Goal: Find specific page/section: Find specific page/section

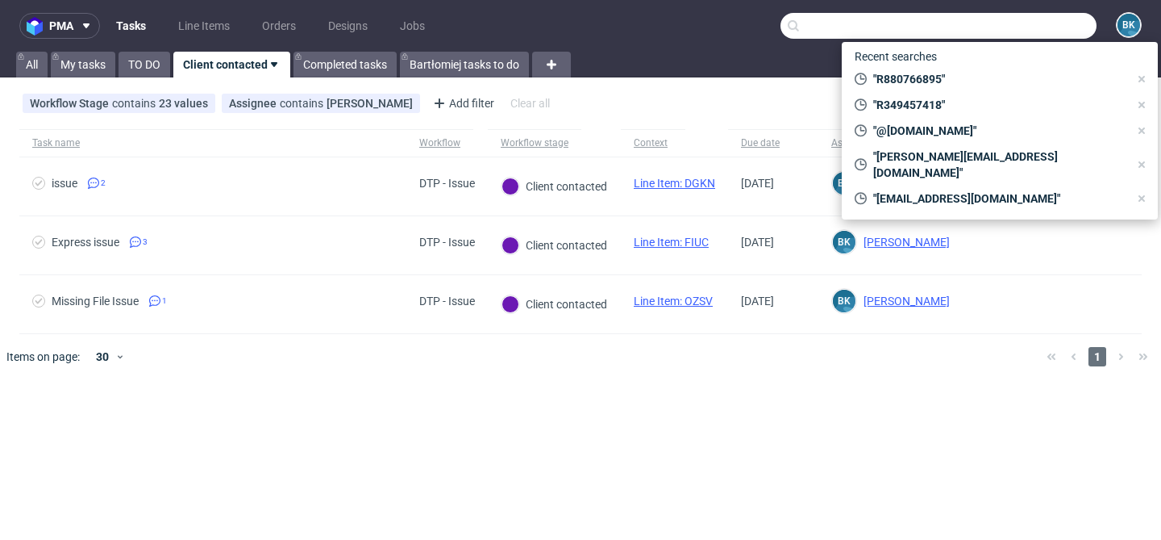
click at [1037, 23] on input "text" at bounding box center [939, 26] width 316 height 26
paste input "R963826444"
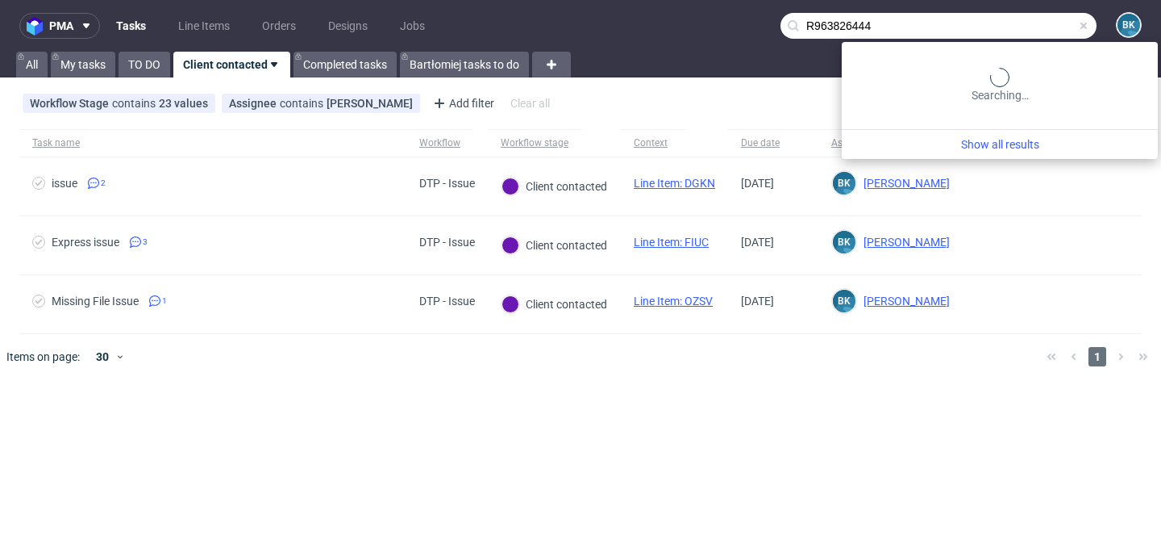
type input "R963826444"
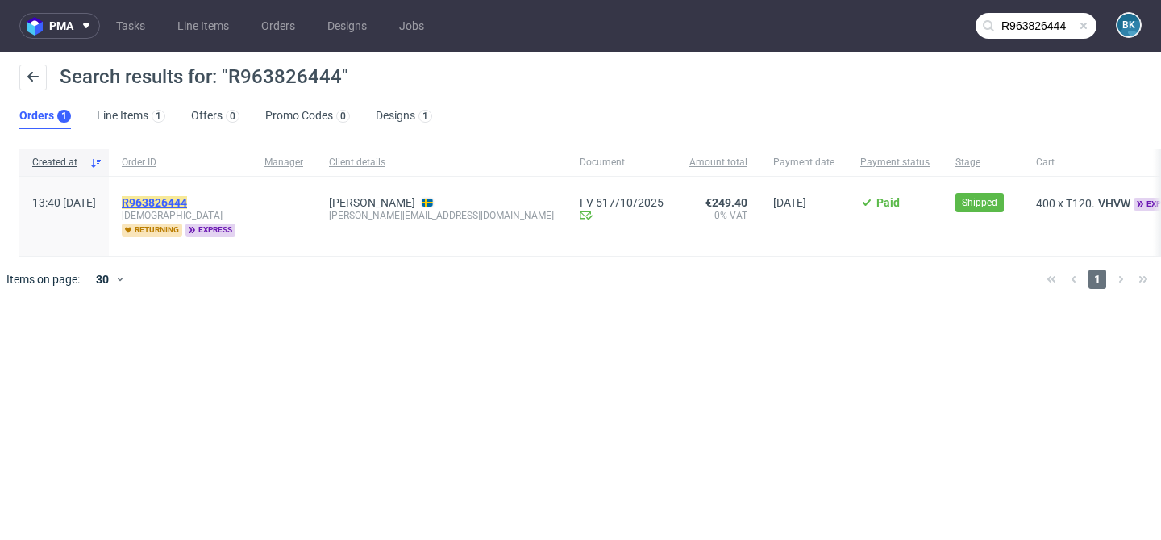
click at [187, 204] on mark "R963826444" at bounding box center [154, 202] width 65 height 13
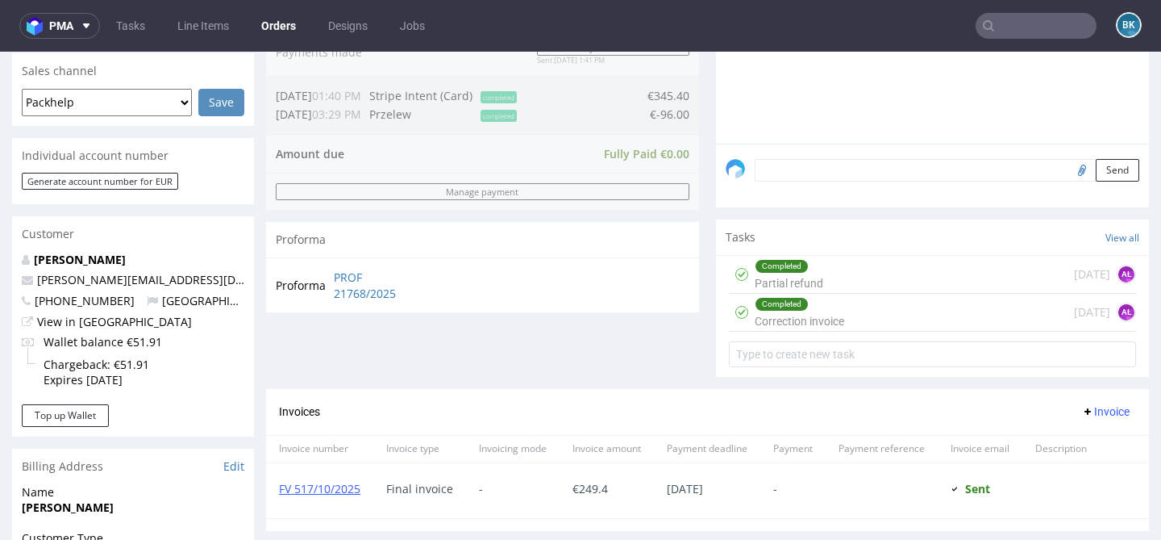
scroll to position [423, 0]
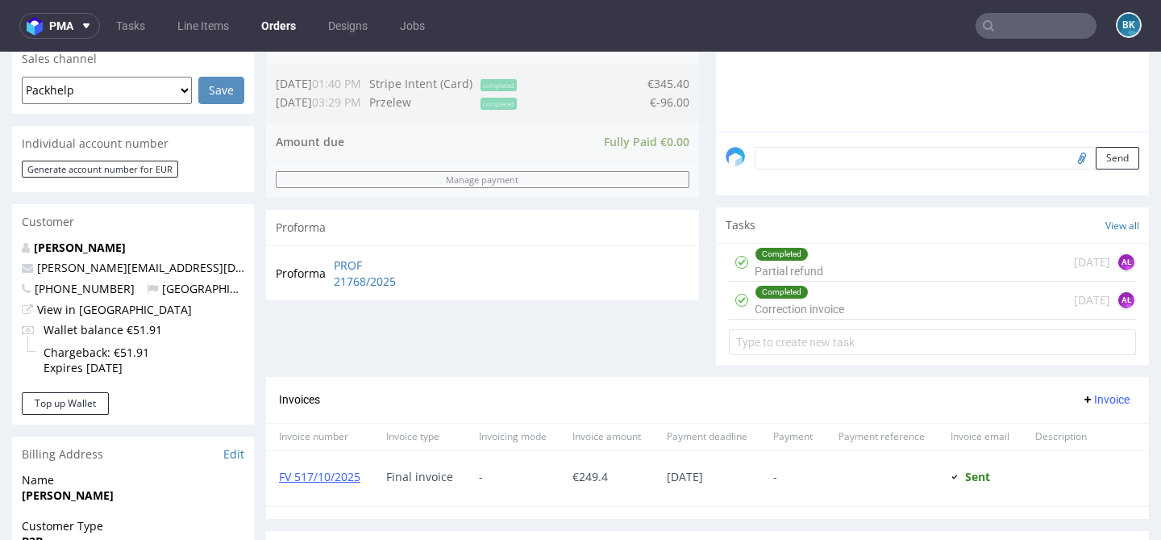
click at [873, 303] on div "Completed Correction invoice 3 days ago AŁ" at bounding box center [932, 300] width 407 height 38
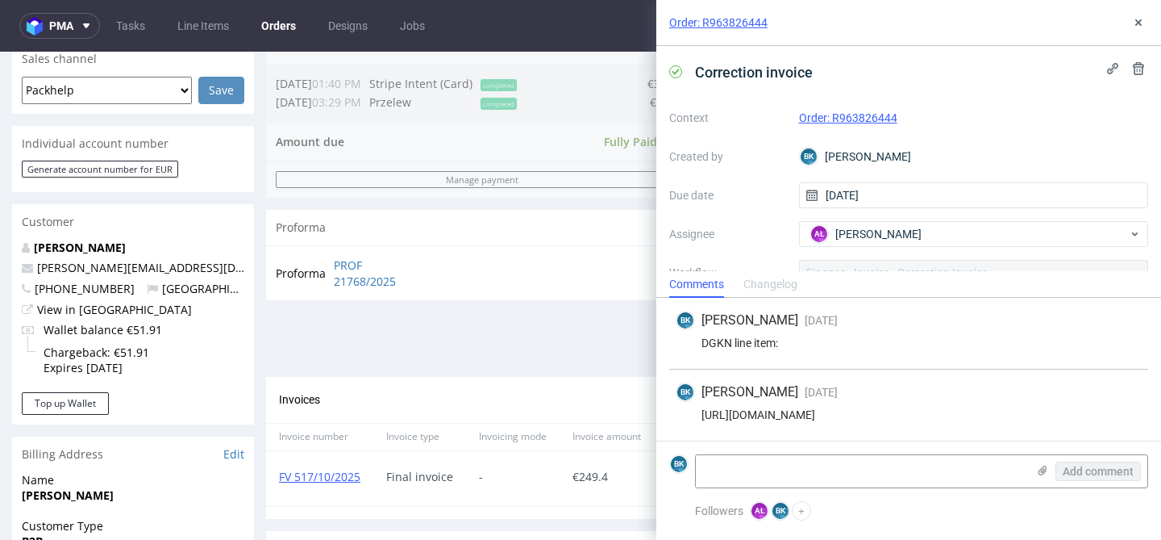
scroll to position [156, 0]
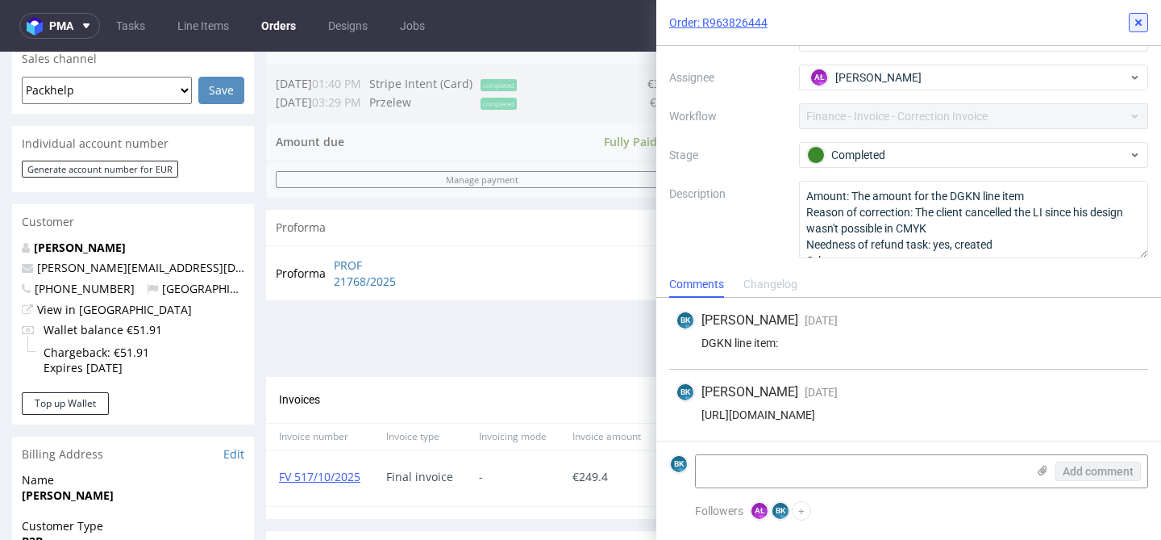
click at [1146, 24] on button at bounding box center [1138, 22] width 19 height 19
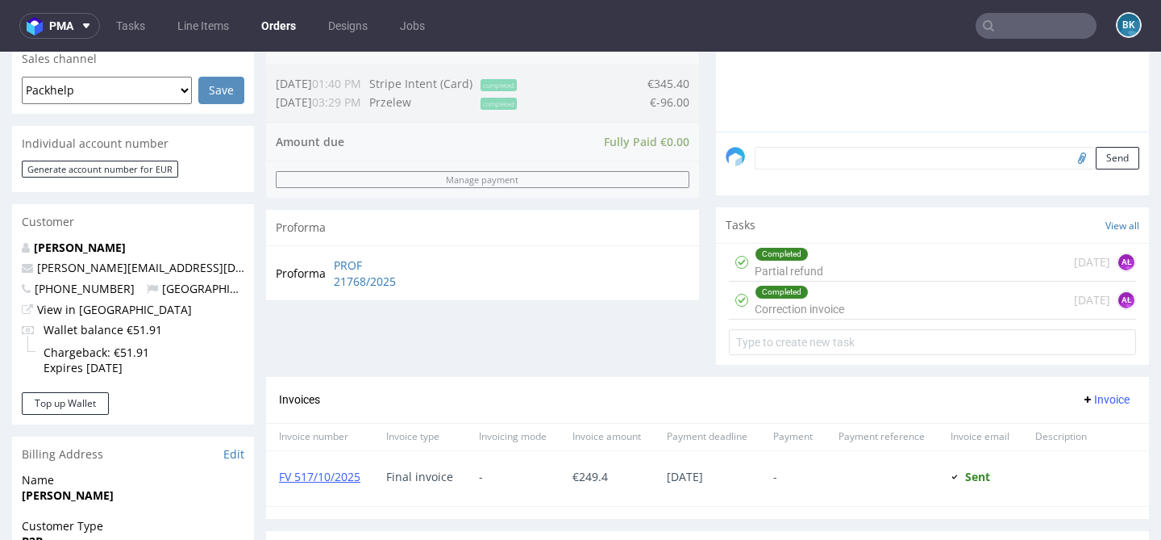
click at [839, 267] on div "Completed Partial refund 3 days ago AŁ" at bounding box center [932, 263] width 407 height 38
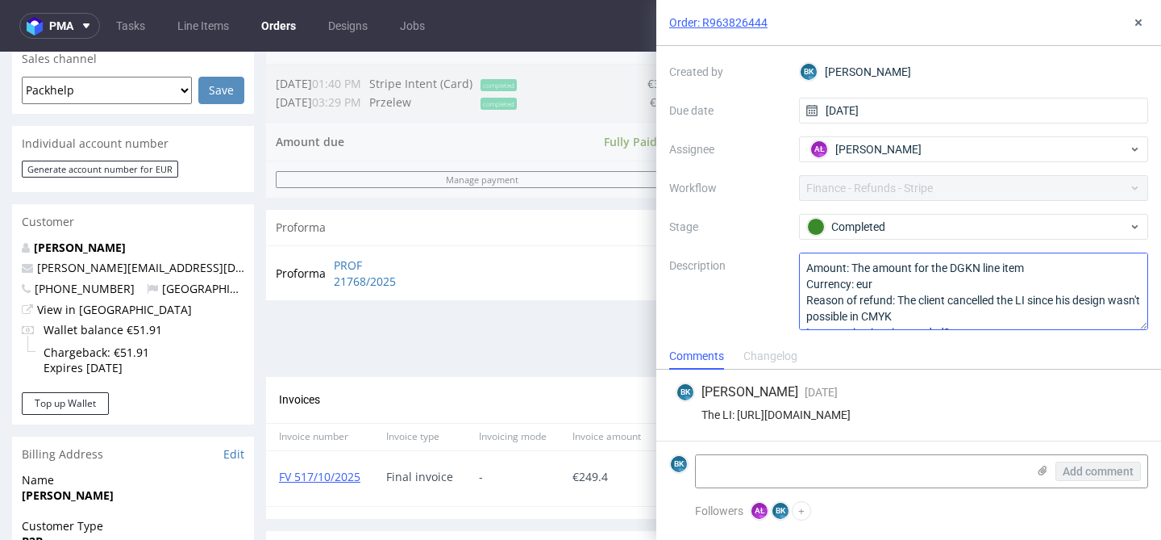
scroll to position [34, 0]
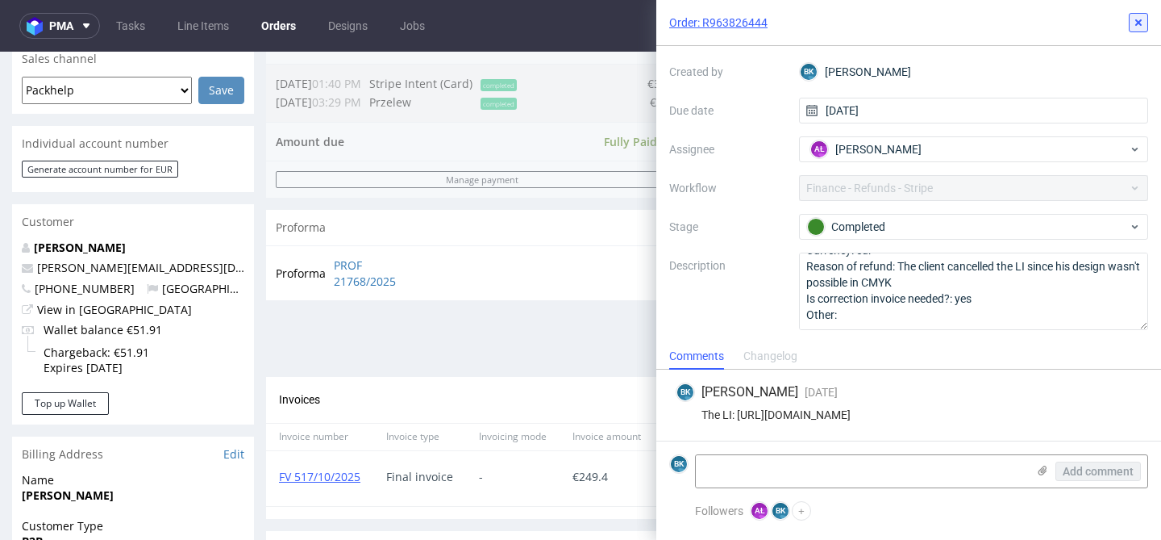
click at [1139, 26] on icon at bounding box center [1138, 22] width 13 height 13
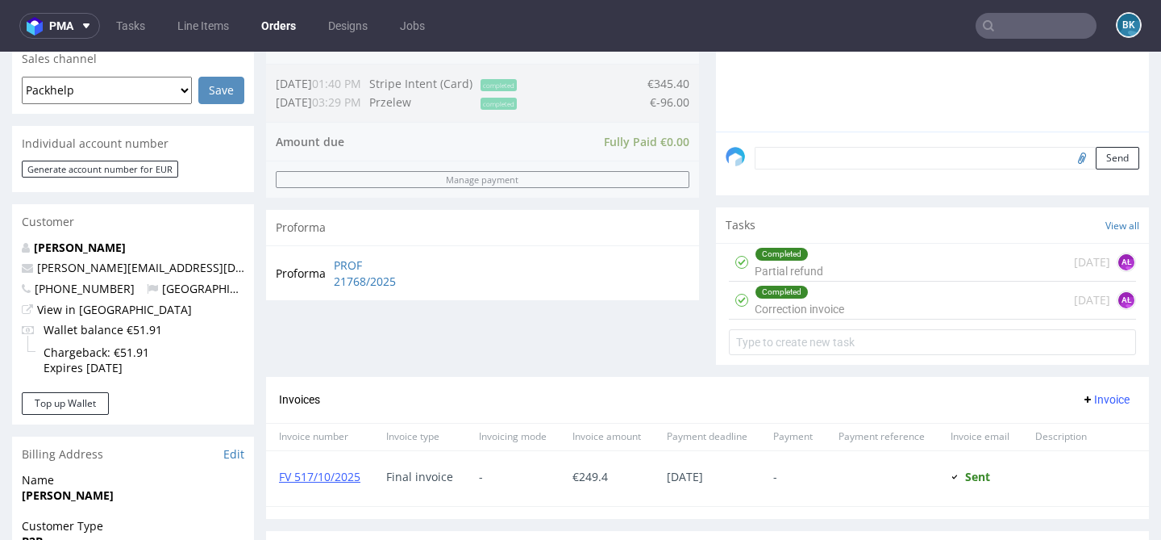
click at [1024, 35] on input "text" at bounding box center [1036, 26] width 121 height 26
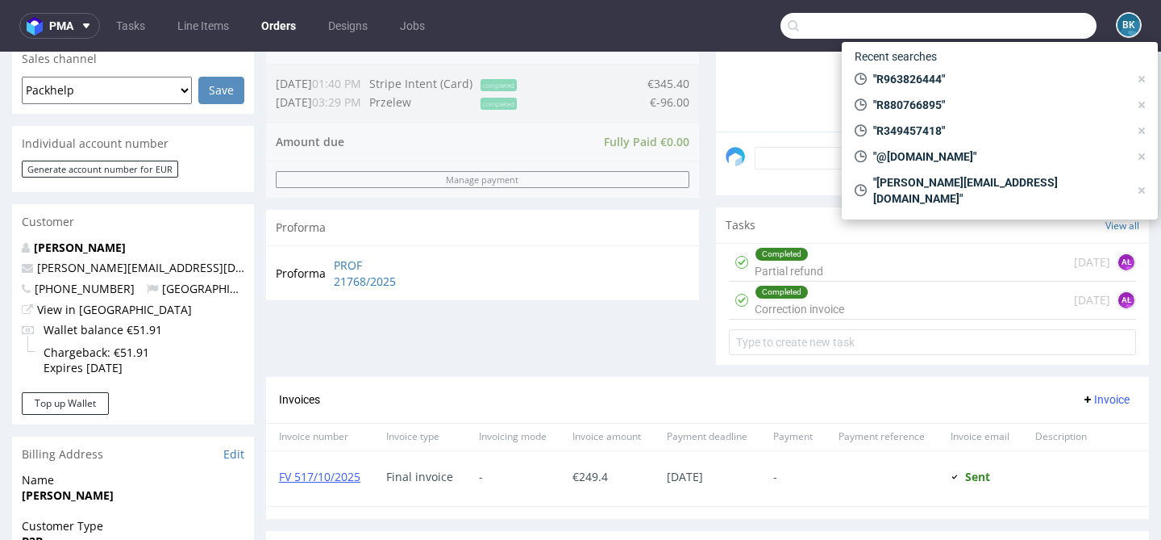
paste input "compras@camachofabricaciontextil.com"
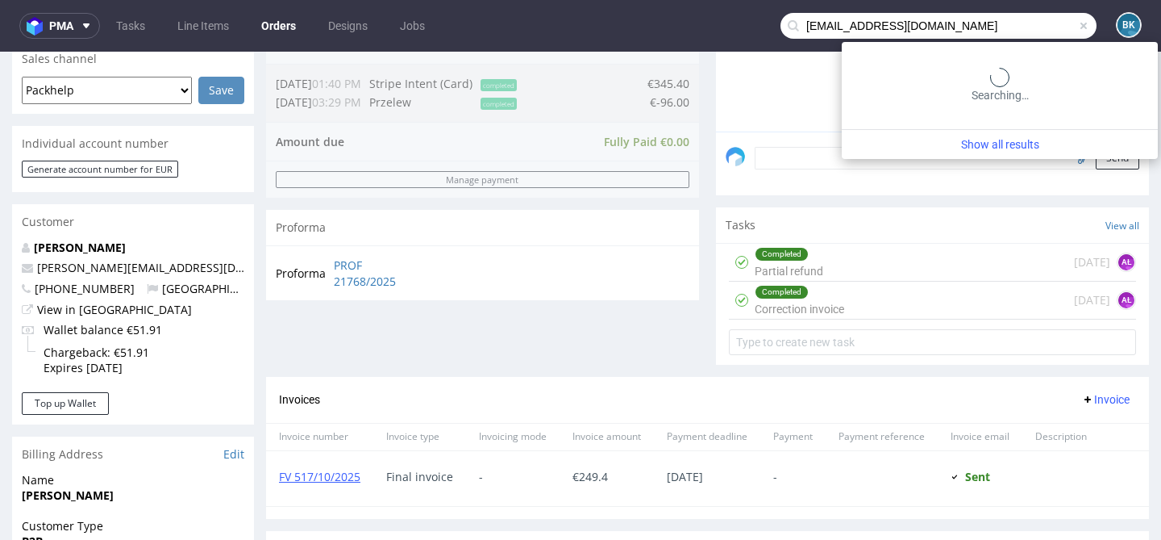
type input "compras@camachofabricaciontextil.com"
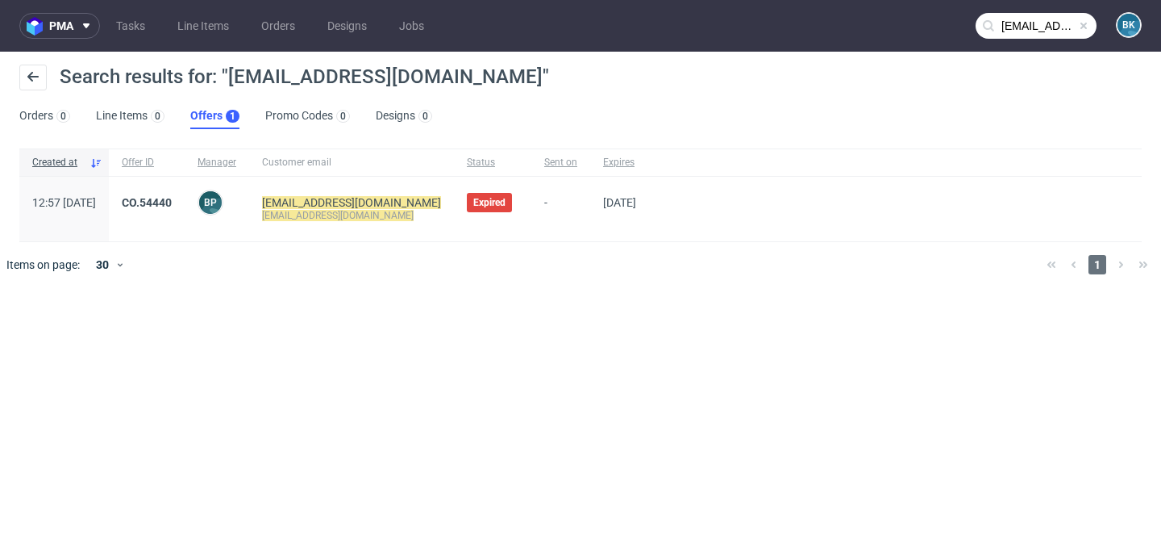
click at [1087, 25] on span at bounding box center [1083, 25] width 13 height 13
click at [1058, 26] on input "text" at bounding box center [1036, 26] width 121 height 26
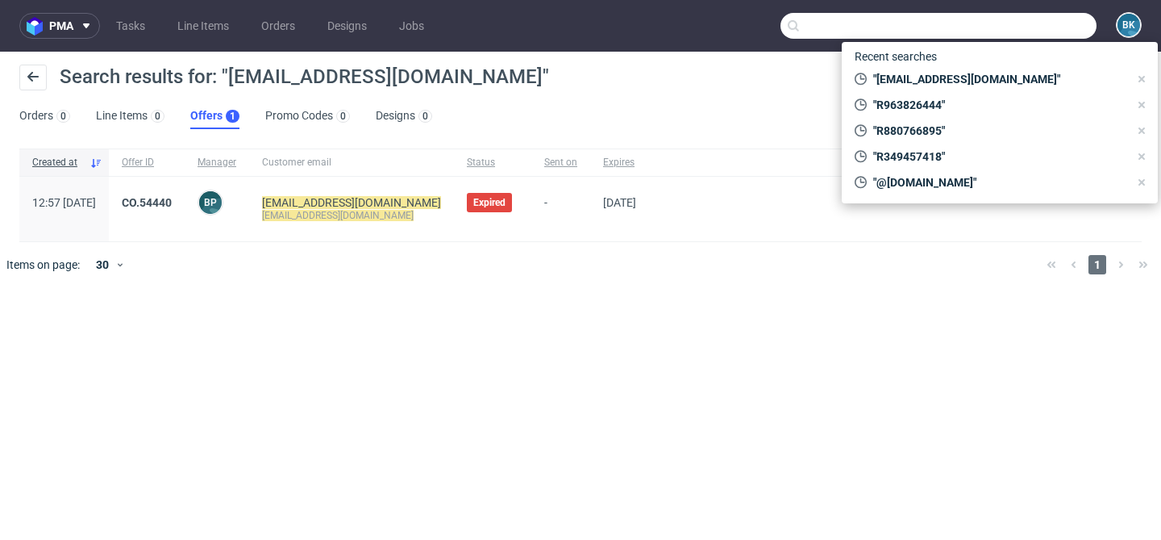
paste input "ionut.ungureanu03@yahoo.com"
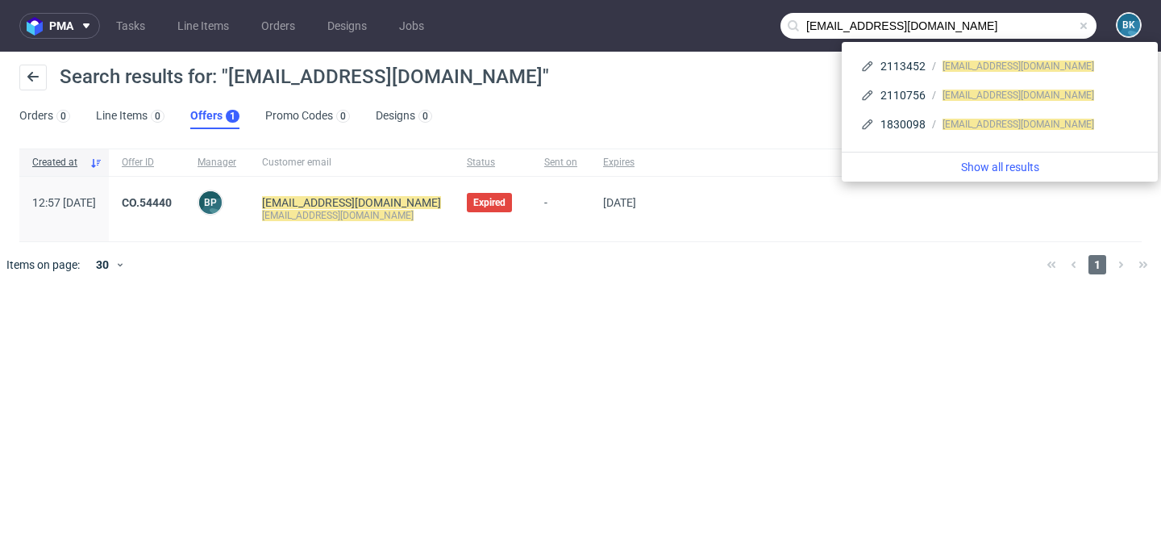
type input "ionut.ungureanu03@yahoo.com"
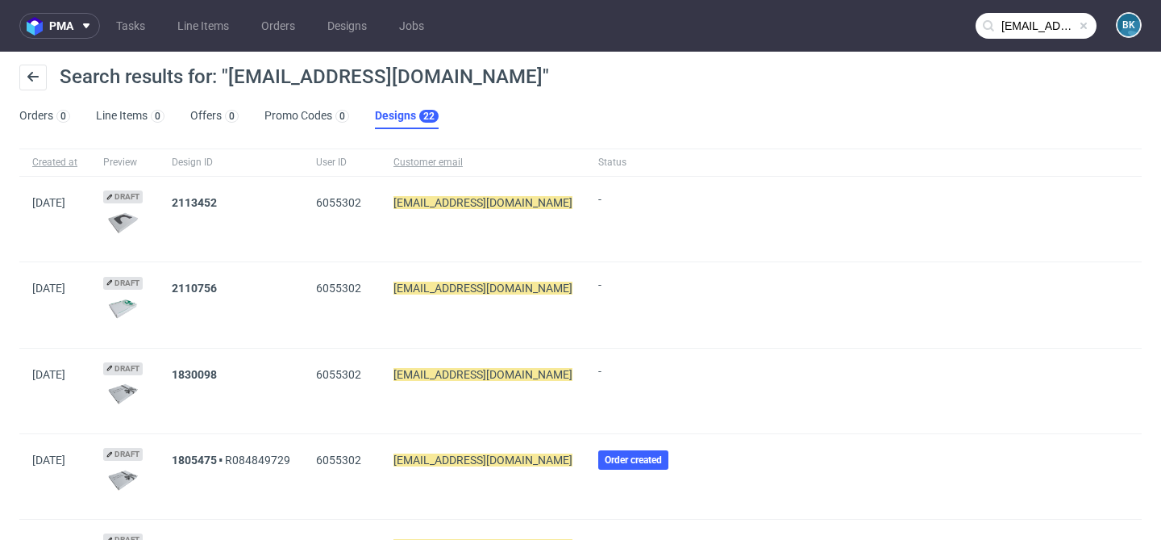
click at [1077, 24] on input "ionut.ungureanu03@yahoo.com" at bounding box center [1036, 26] width 121 height 26
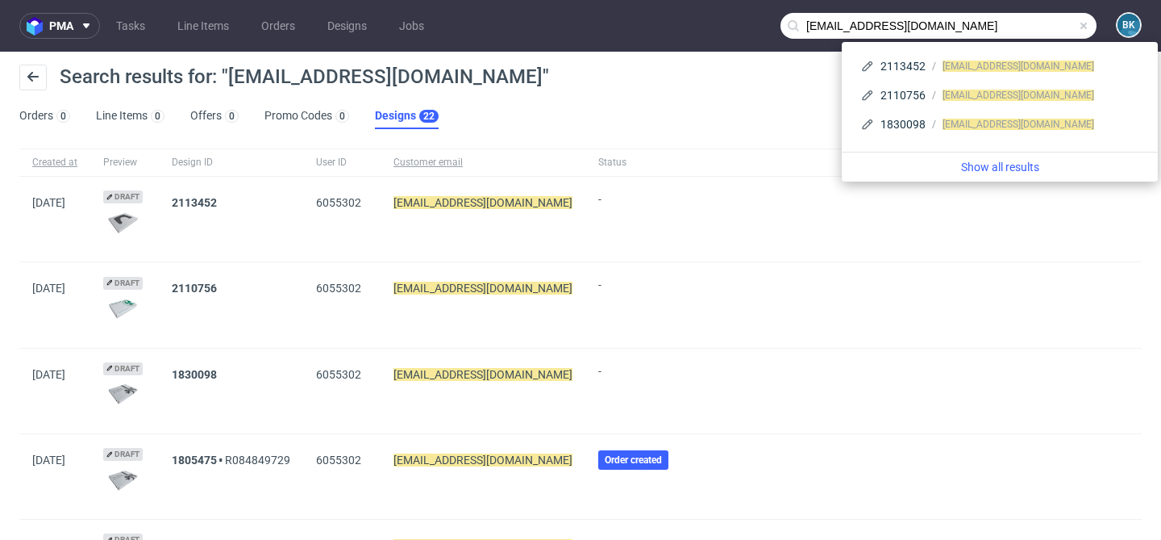
click at [1077, 24] on span at bounding box center [1083, 25] width 13 height 13
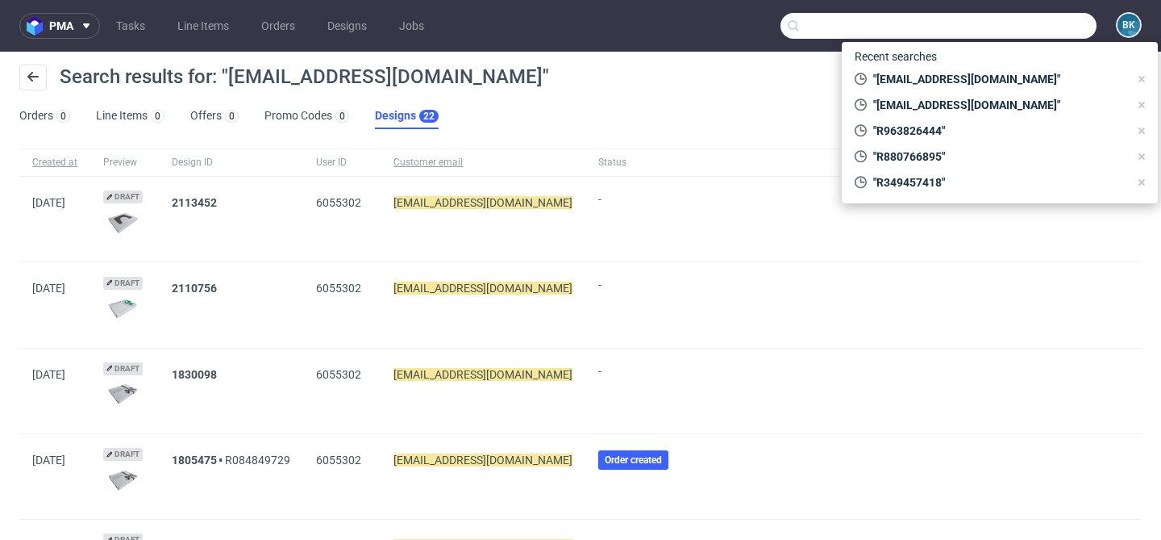
click at [1073, 24] on input "text" at bounding box center [939, 26] width 316 height 26
paste input "mircea.dragoi@lateralgroup.com"
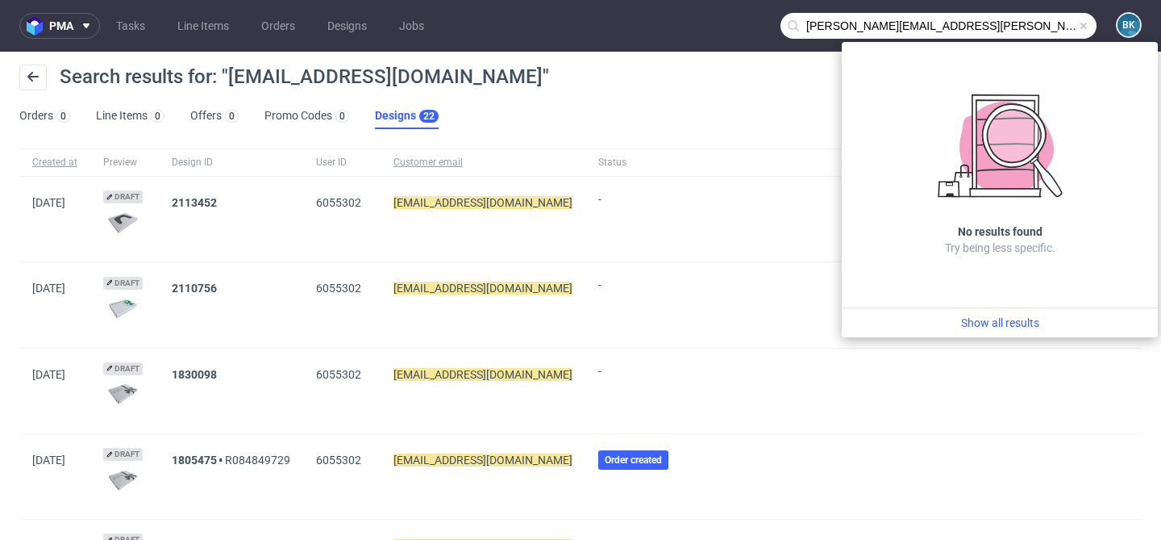
drag, startPoint x: 861, startPoint y: 23, endPoint x: 694, endPoint y: 23, distance: 166.9
click at [694, 23] on nav "pma Tasks Line Items Orders Designs Jobs mircea.dragoi@lateralgroup.com BK" at bounding box center [580, 26] width 1161 height 52
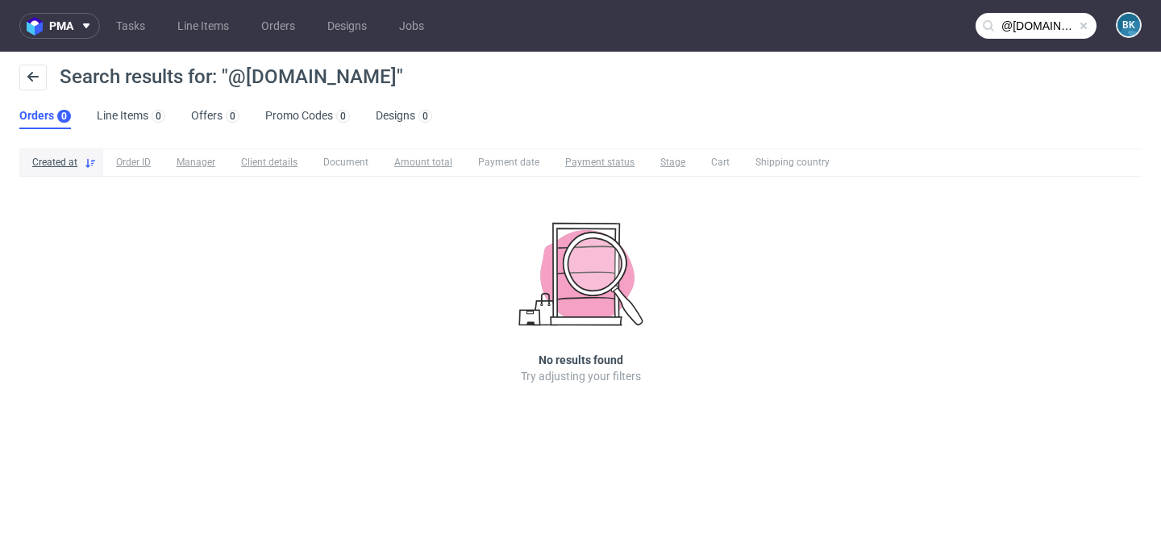
click at [1014, 27] on input "@lateralgroup.com" at bounding box center [1036, 26] width 121 height 26
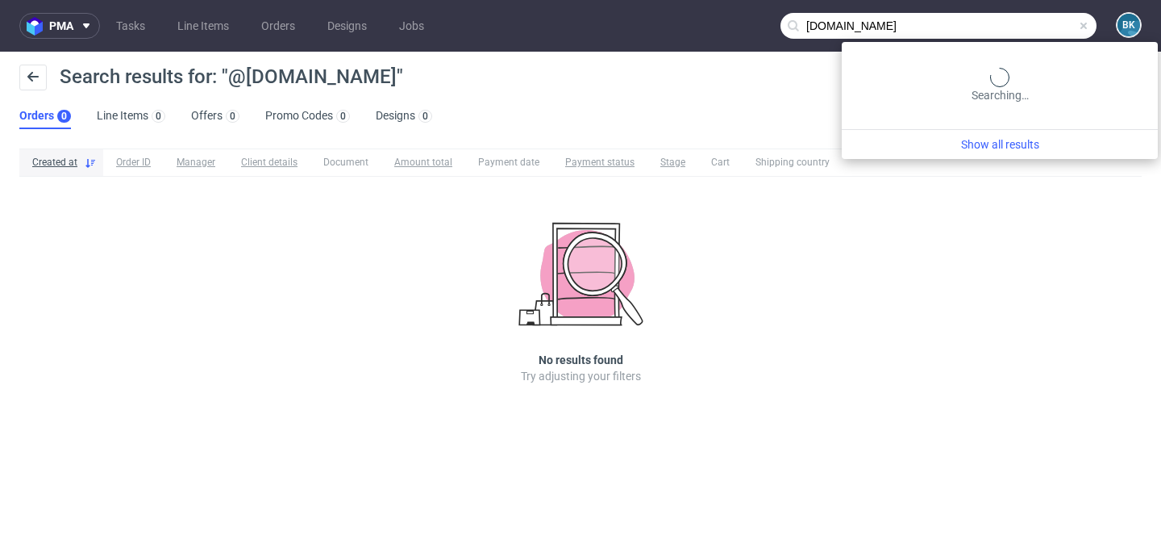
type input "lateralgroup.com"
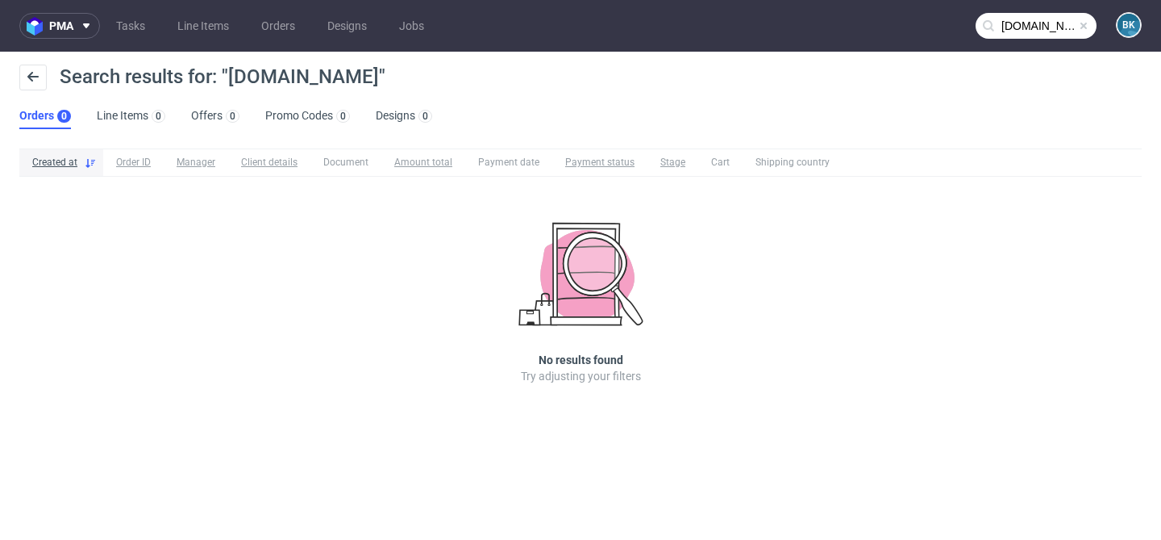
click at [1084, 27] on span at bounding box center [1083, 25] width 13 height 13
click at [1055, 27] on input "text" at bounding box center [1036, 26] width 121 height 26
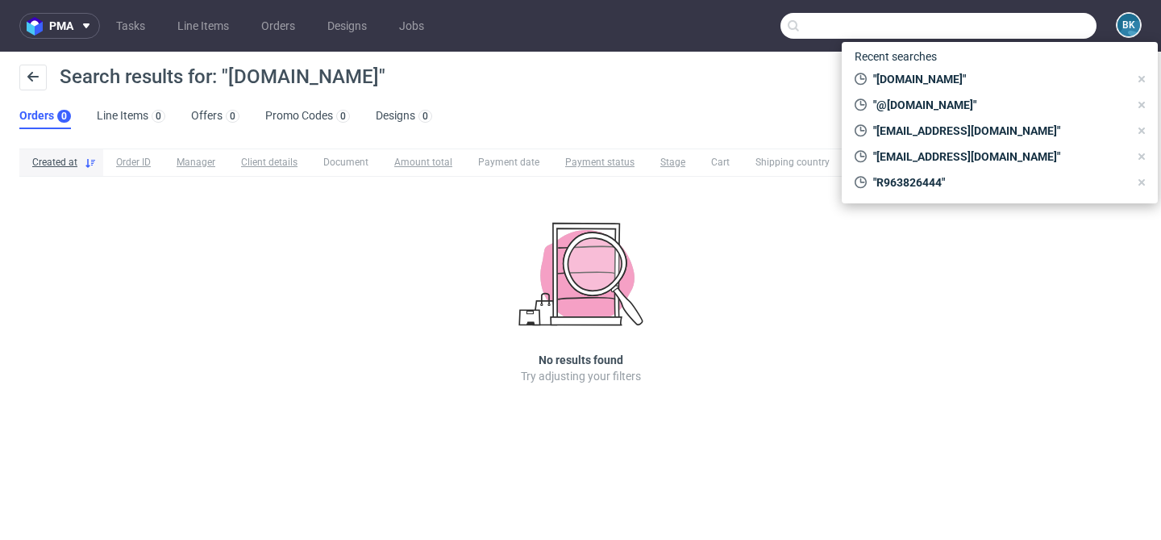
paste input "info@dewijnbode.eu"
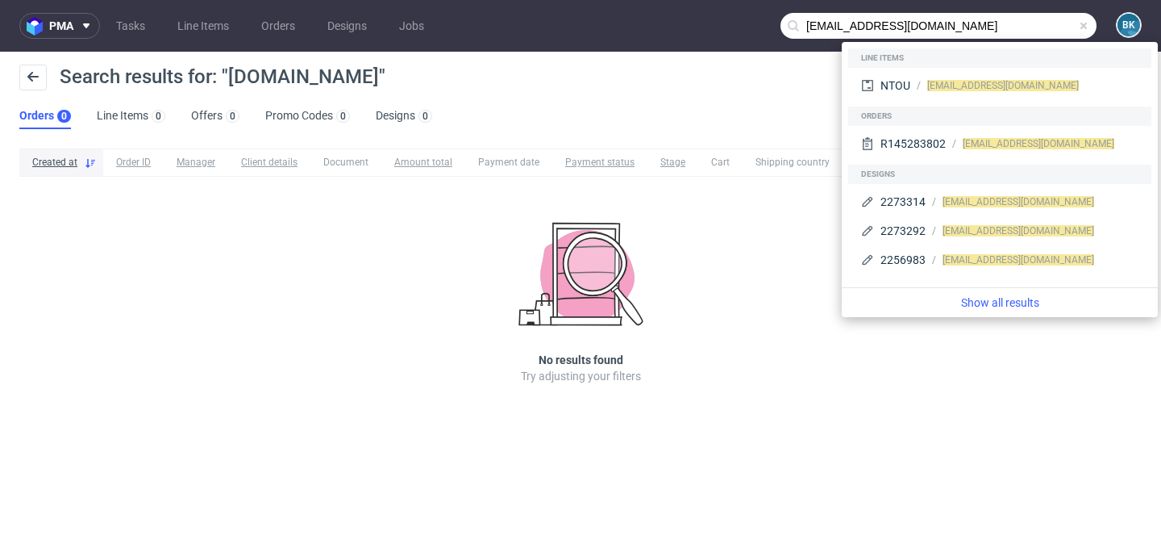
type input "info@dewijnbode.eu"
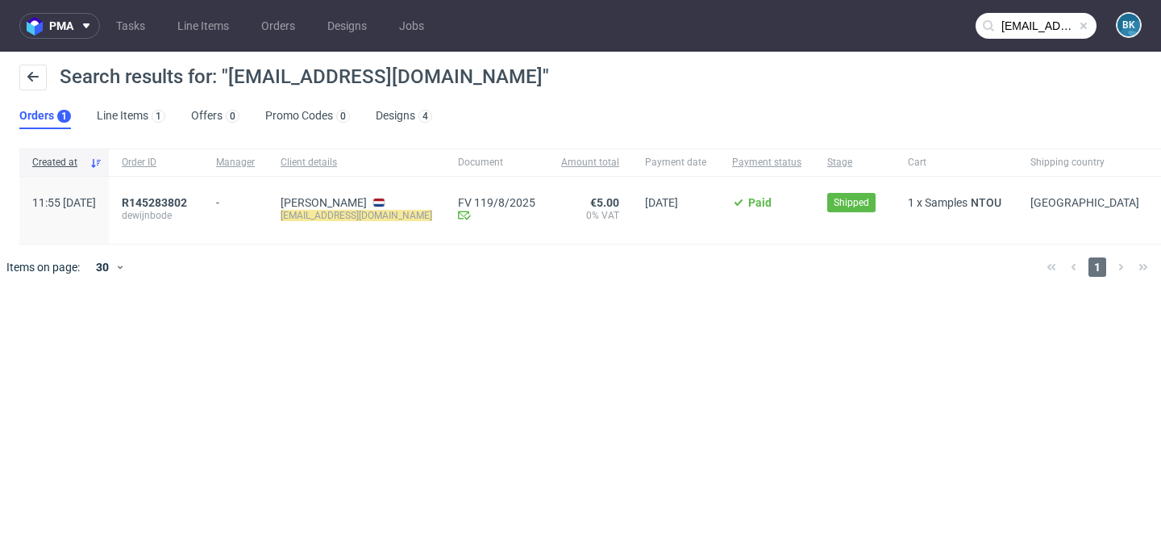
click at [1085, 23] on span at bounding box center [1083, 25] width 13 height 13
click at [1050, 23] on input "text" at bounding box center [1036, 26] width 121 height 26
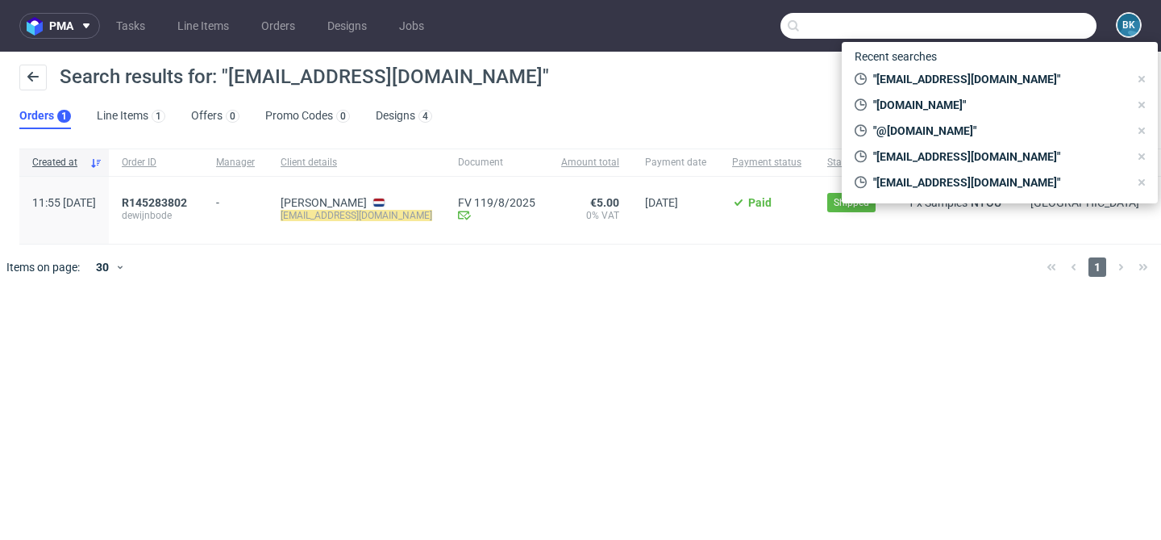
paste input "R129180356"
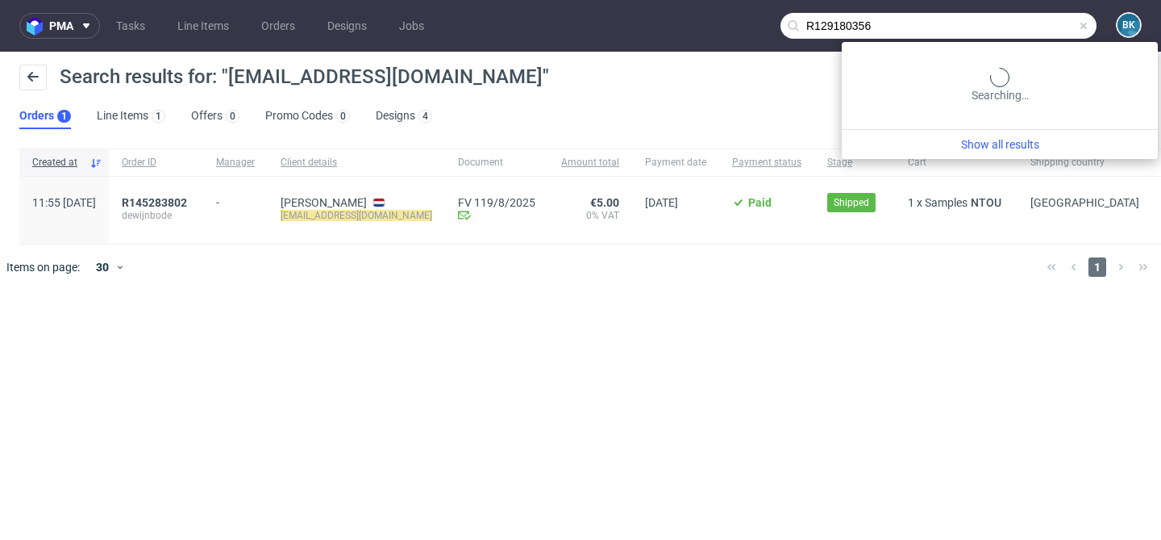
type input "R129180356"
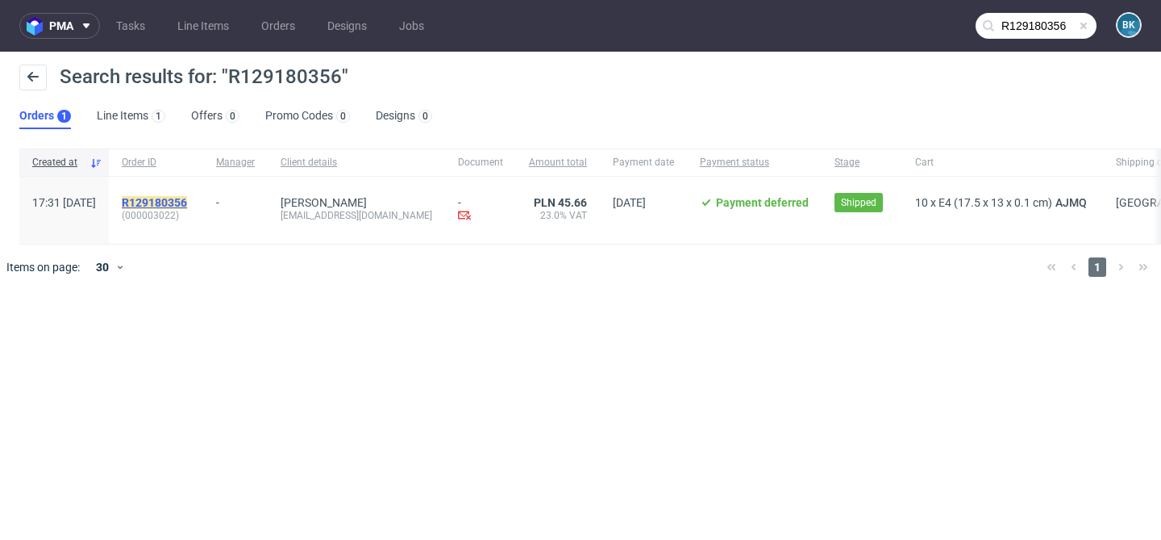
click at [187, 198] on mark "R129180356" at bounding box center [154, 202] width 65 height 13
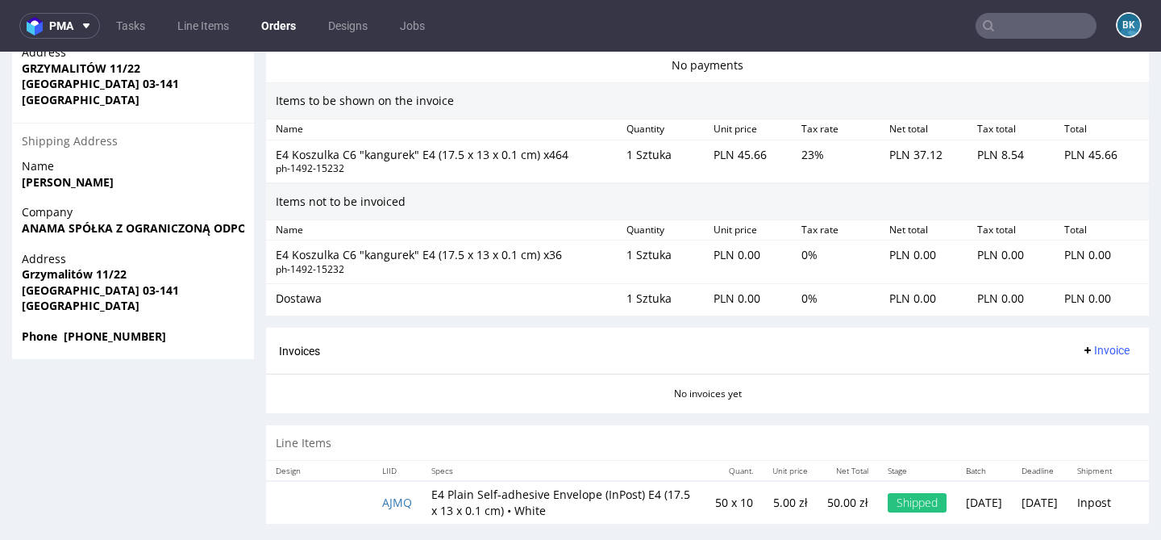
scroll to position [4, 0]
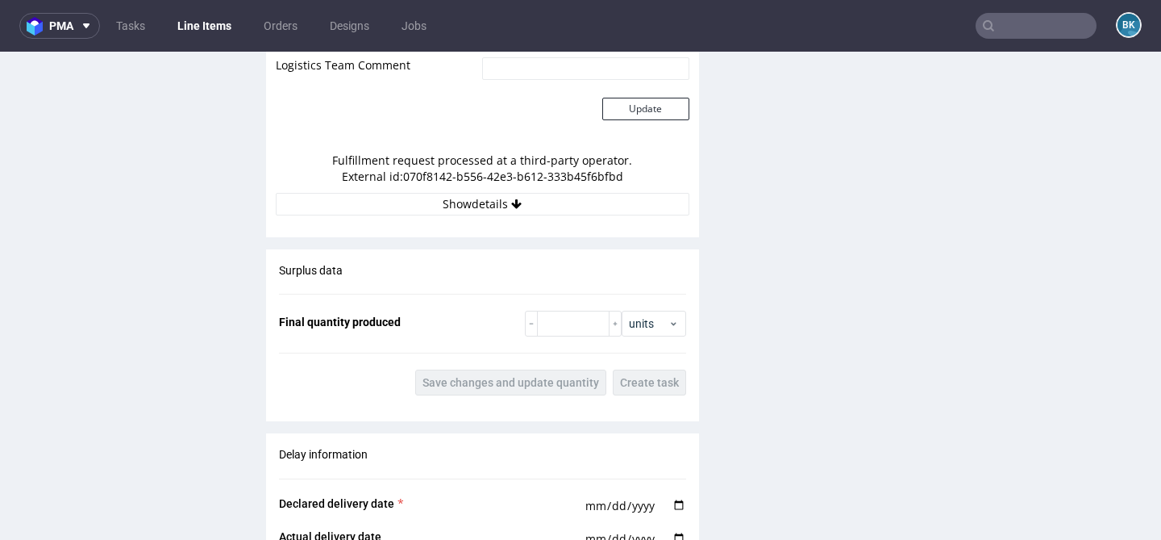
scroll to position [1537, 0]
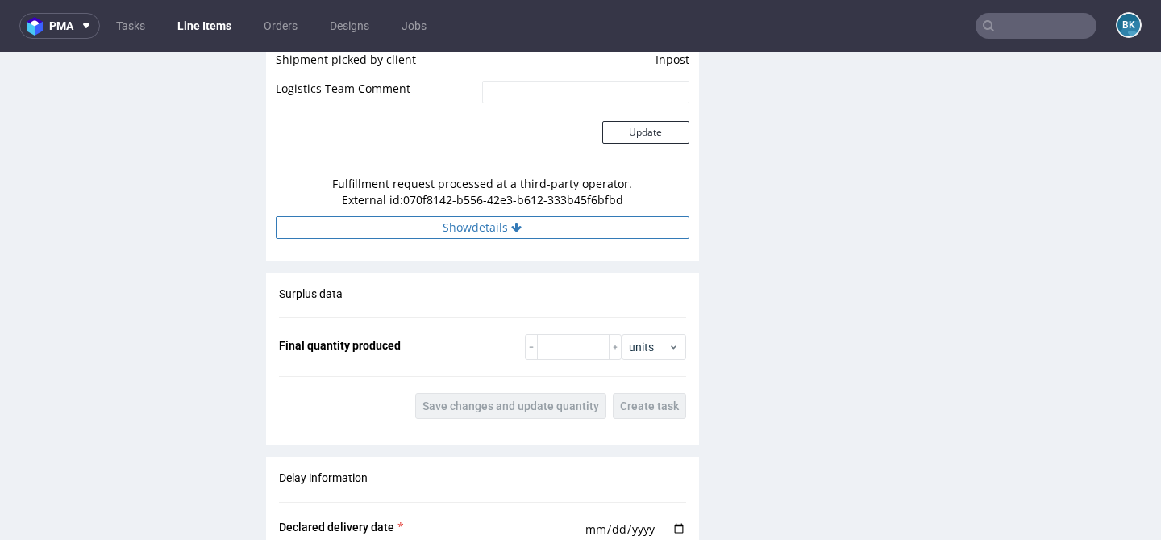
click at [502, 230] on button "Show details" at bounding box center [483, 227] width 414 height 23
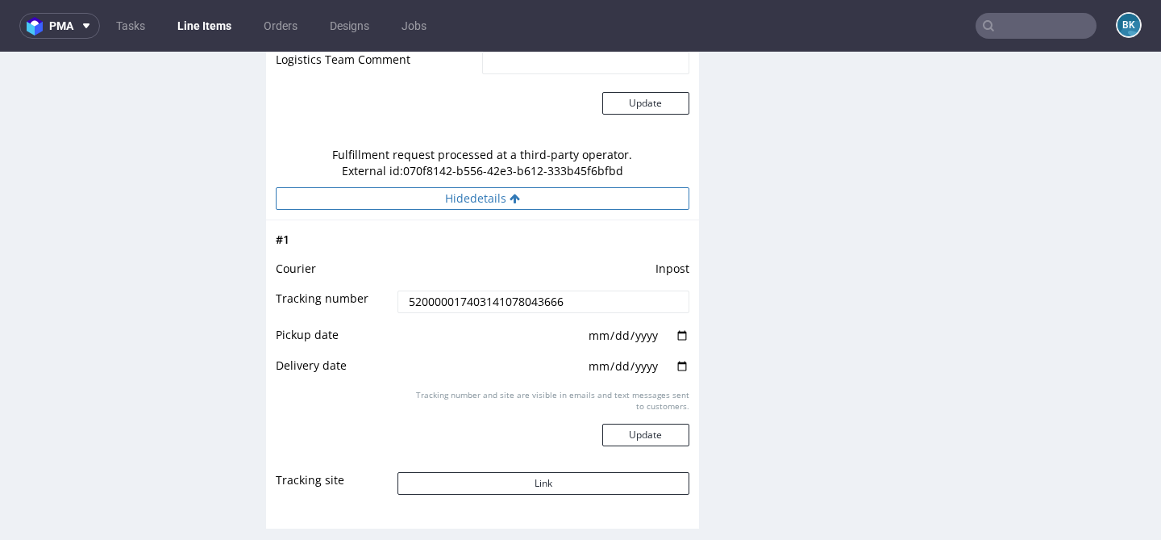
scroll to position [1573, 0]
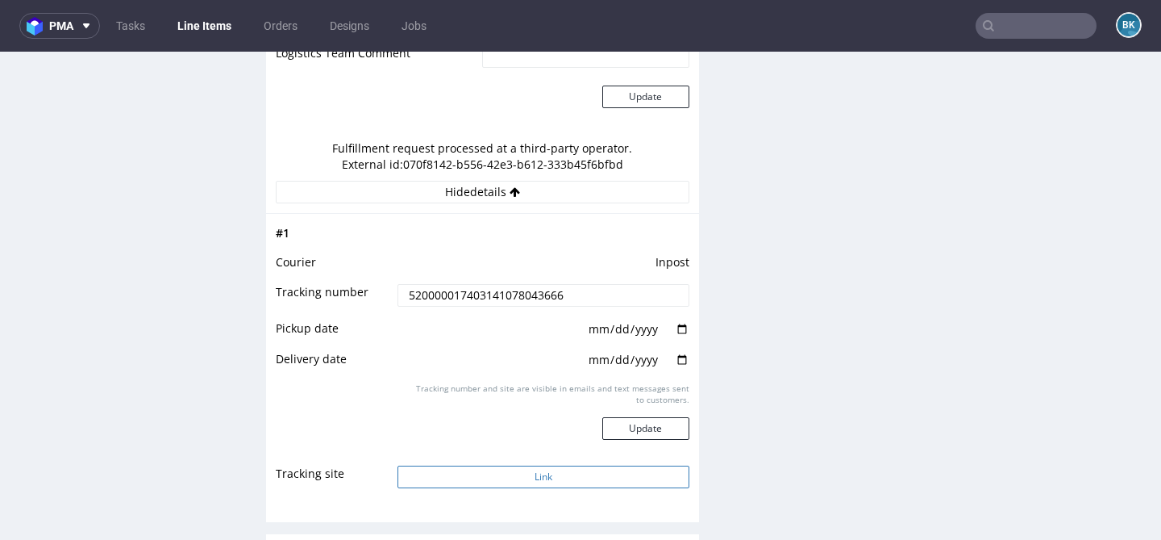
click at [499, 469] on button "Link" at bounding box center [543, 476] width 291 height 23
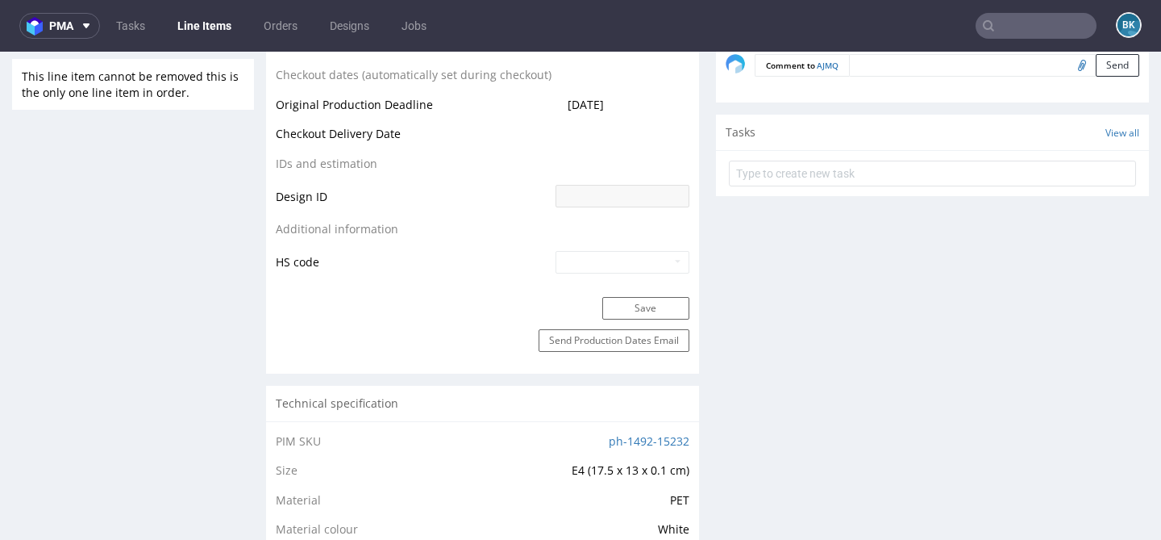
scroll to position [0, 0]
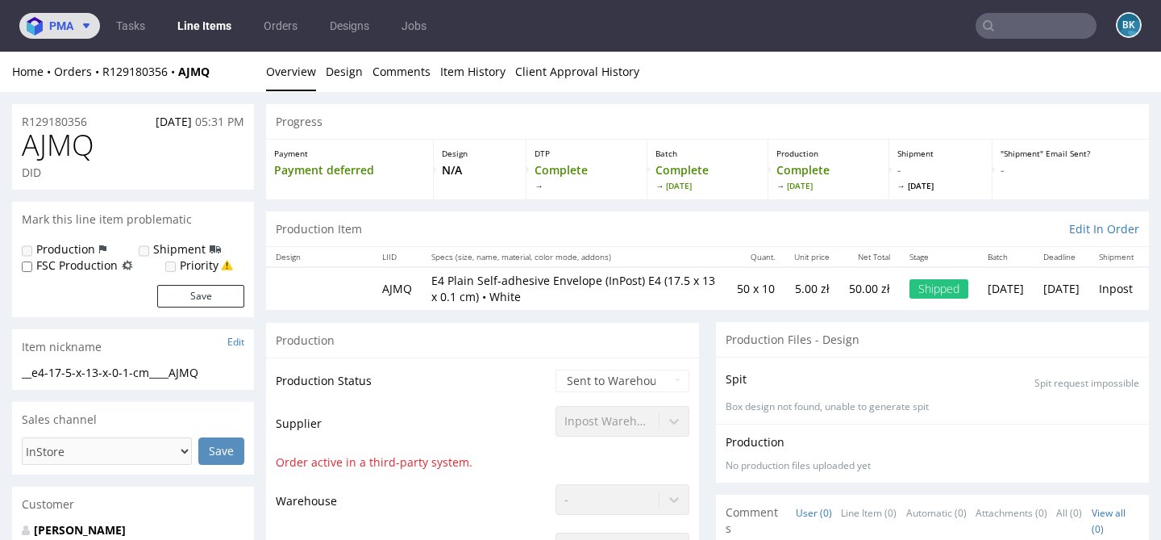
click at [53, 23] on span "pma" at bounding box center [61, 25] width 24 height 11
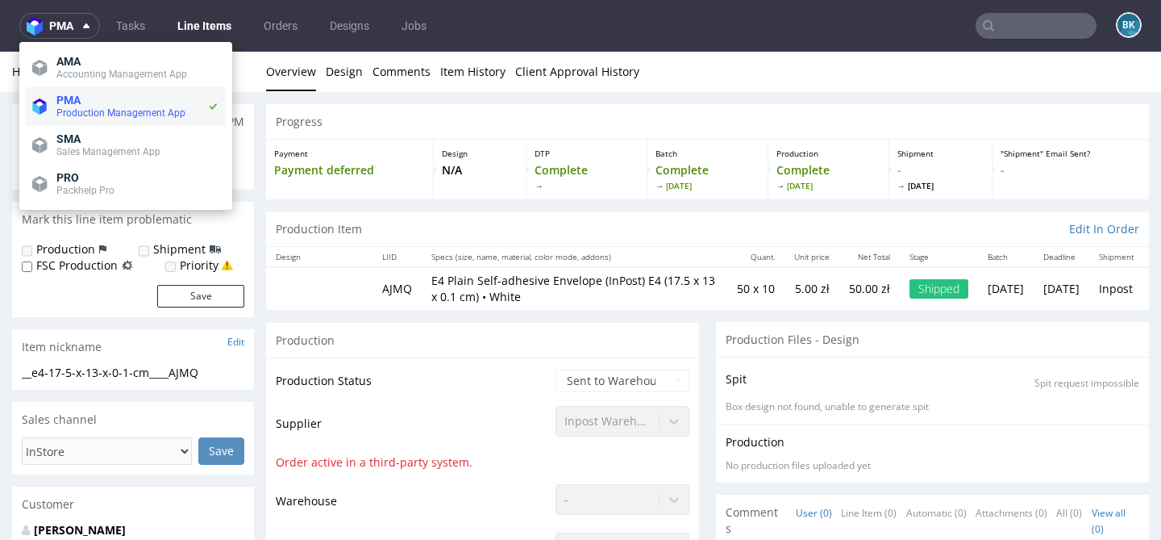
click at [63, 110] on span "Production Management App" at bounding box center [120, 112] width 129 height 11
click at [273, 27] on link "Orders" at bounding box center [280, 26] width 53 height 26
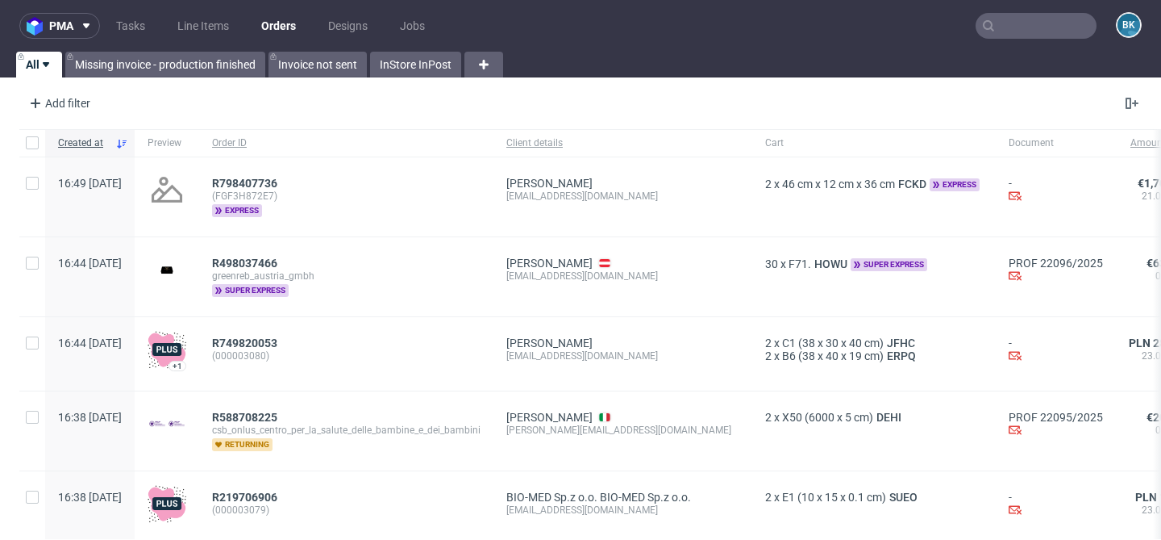
click at [417, 49] on nav "pma Tasks Line Items Orders Designs Jobs BK" at bounding box center [580, 26] width 1161 height 52
click at [406, 68] on link "InStore InPost" at bounding box center [415, 65] width 91 height 26
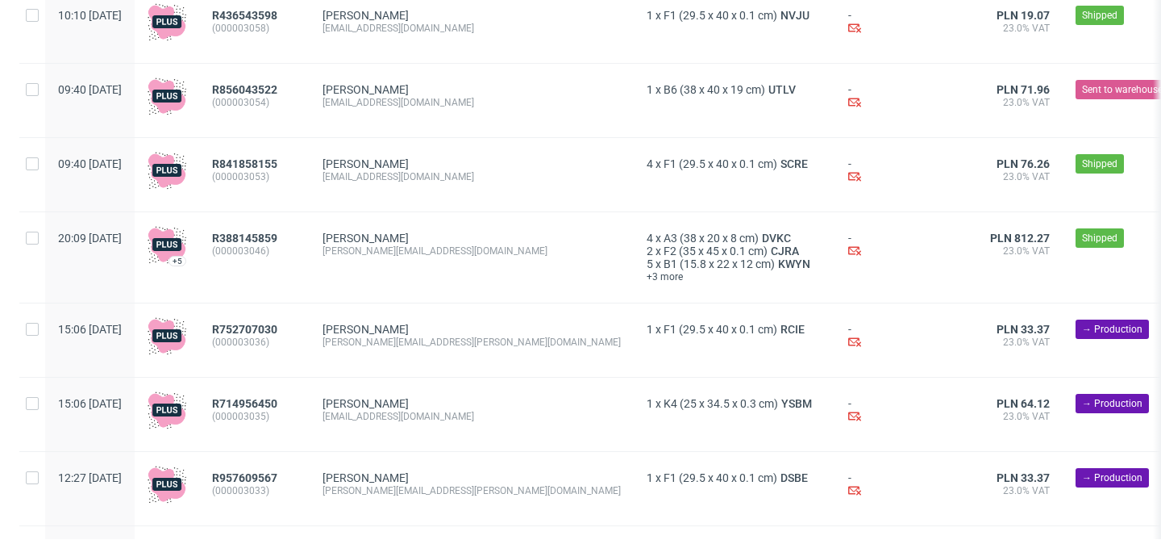
scroll to position [980, 0]
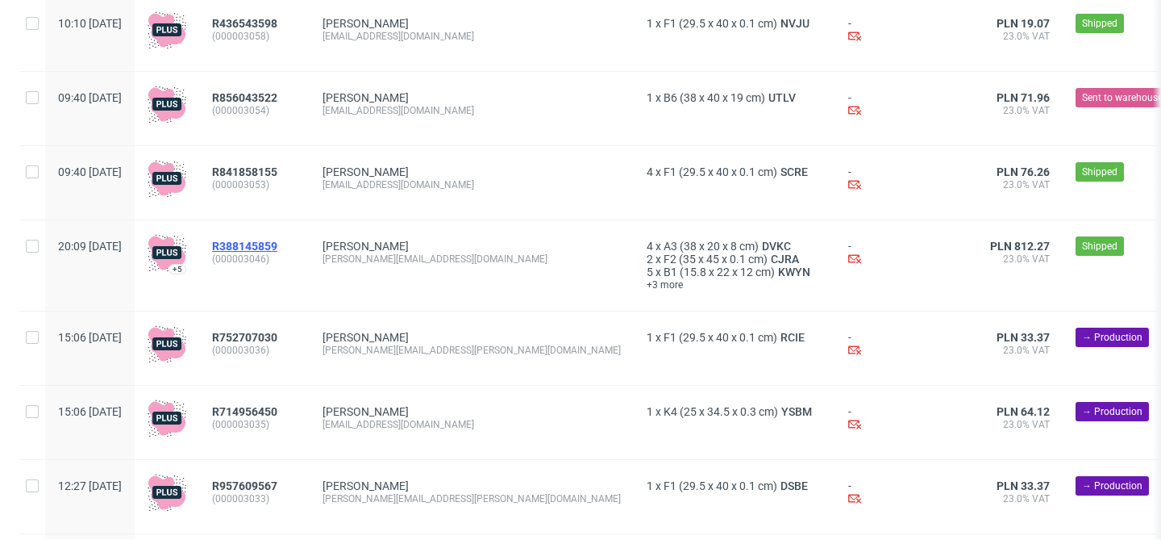
click at [277, 249] on span "R388145859" at bounding box center [244, 246] width 65 height 13
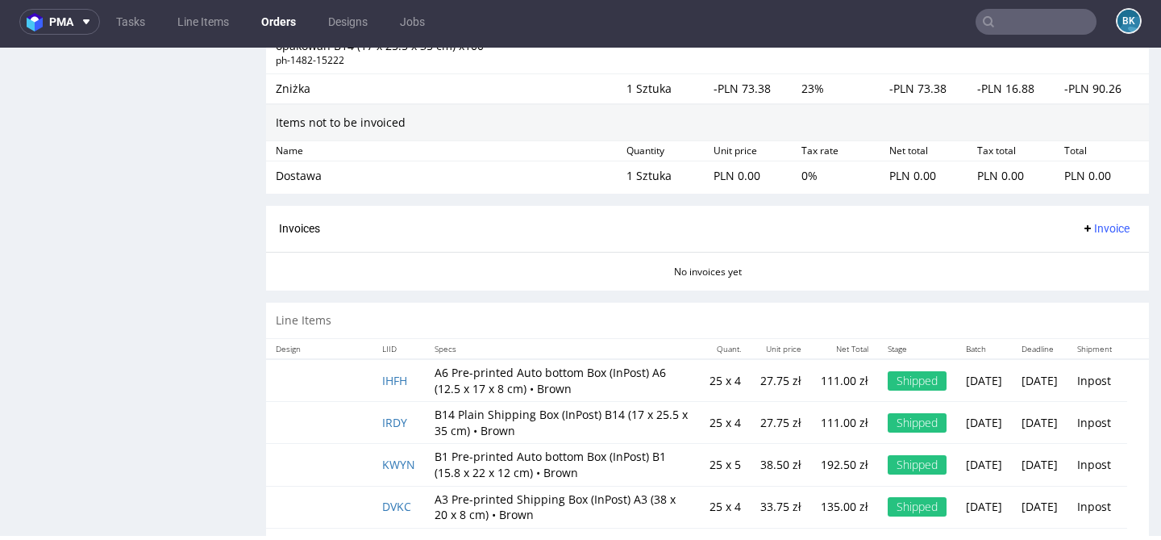
scroll to position [1769, 0]
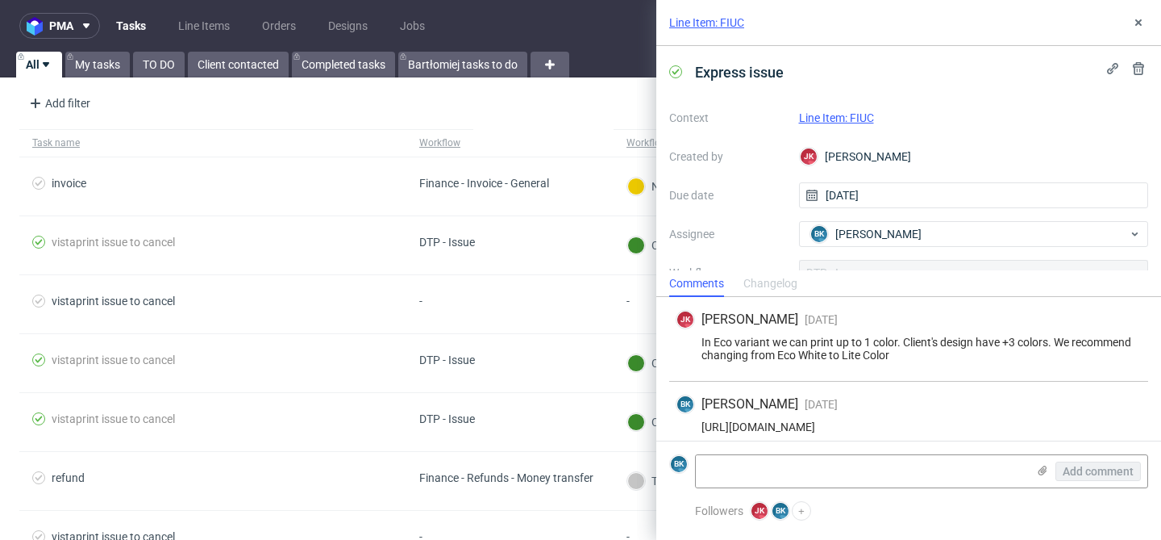
scroll to position [83, 0]
